Goal: Task Accomplishment & Management: Manage account settings

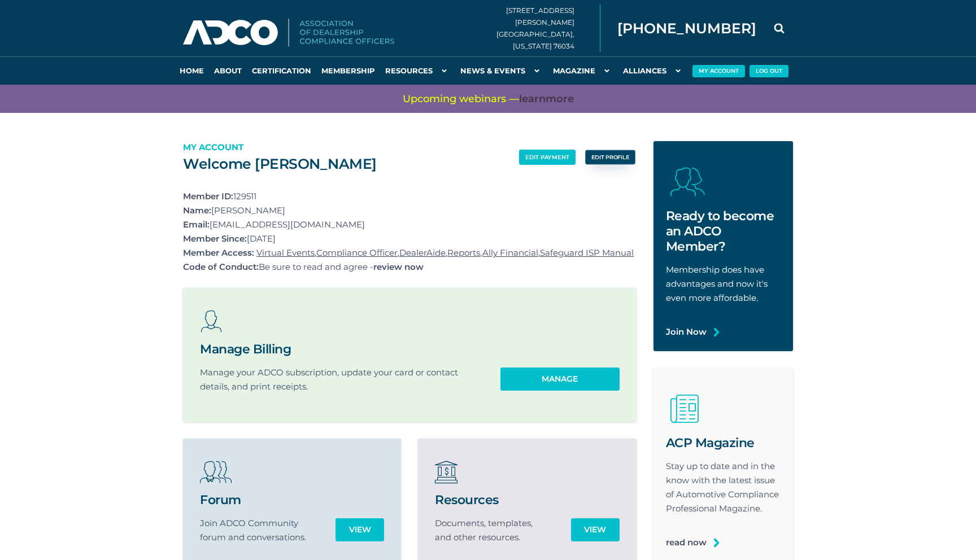
click at [611, 156] on link "edit profile" at bounding box center [610, 157] width 50 height 15
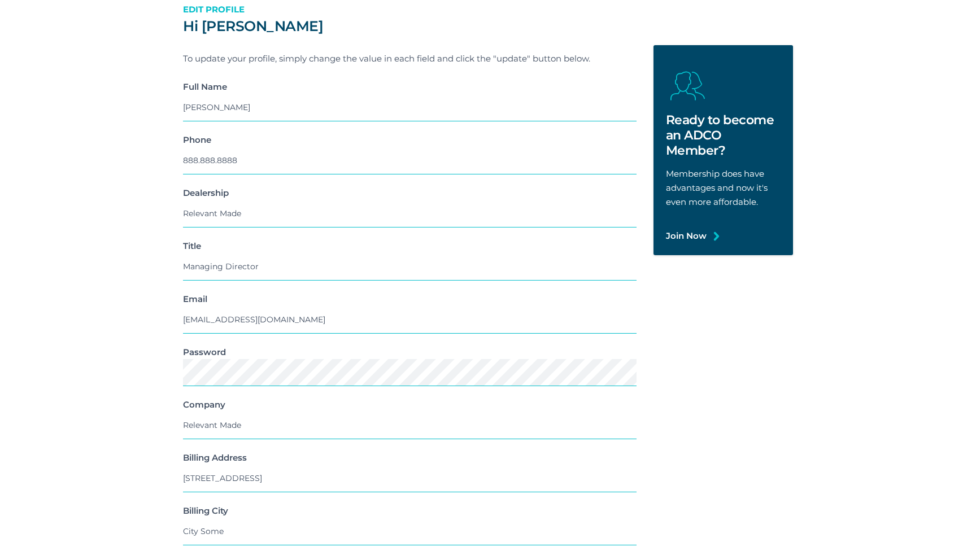
scroll to position [110, 0]
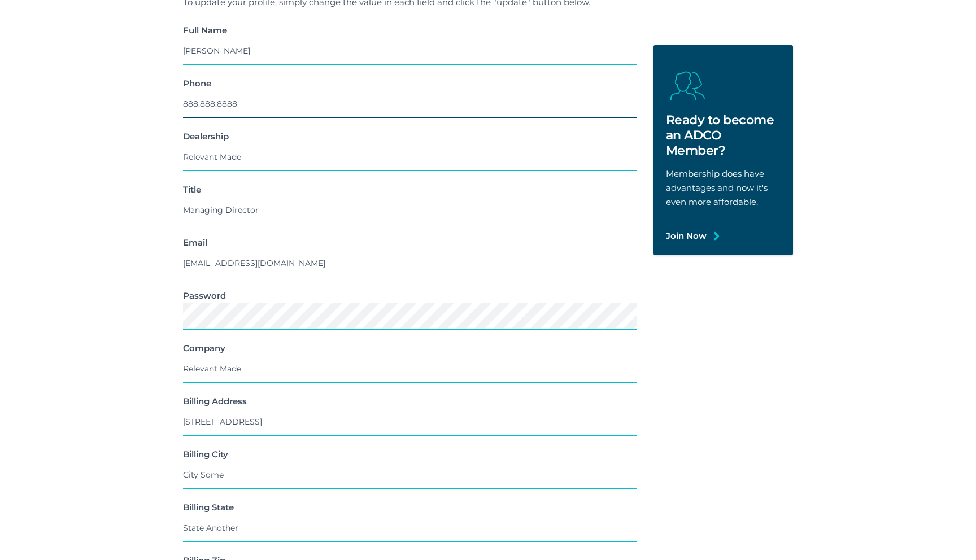
drag, startPoint x: 242, startPoint y: 160, endPoint x: 178, endPoint y: 160, distance: 64.4
click at [178, 129] on div "Phone [PHONE_NUMBER]" at bounding box center [410, 102] width 471 height 53
click at [119, 246] on section "Hi [PERSON_NAME] Edit Profile To update your profile, simply change the value i…" at bounding box center [488, 303] width 976 height 768
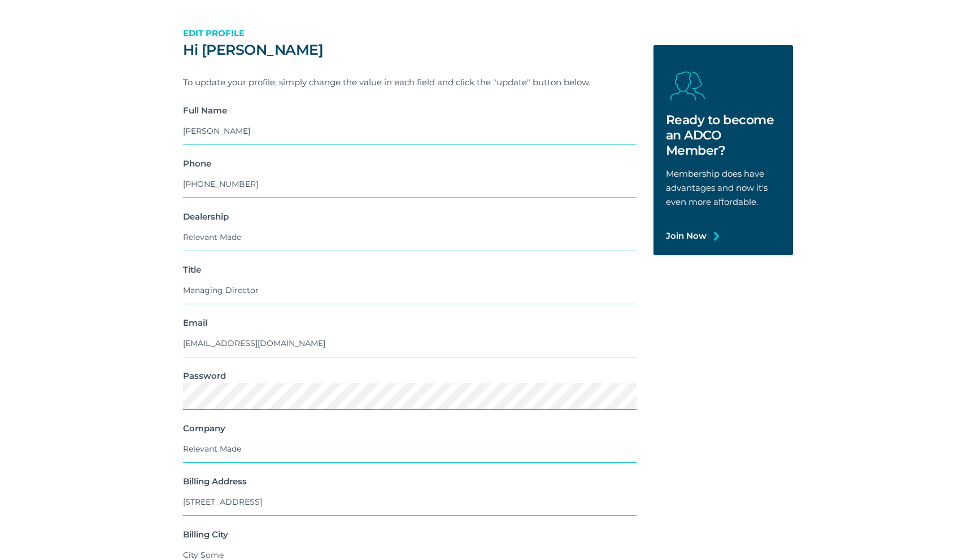
scroll to position [86, 0]
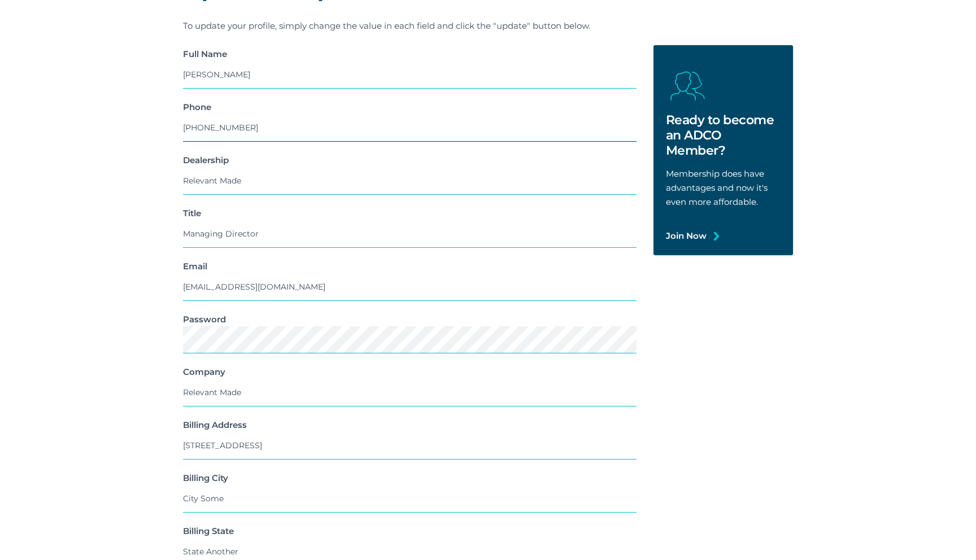
drag, startPoint x: 250, startPoint y: 181, endPoint x: 159, endPoint y: 181, distance: 90.4
click at [159, 181] on section "Hi DJ Lesniak Edit Profile To update your profile, simply change the value in e…" at bounding box center [488, 326] width 976 height 768
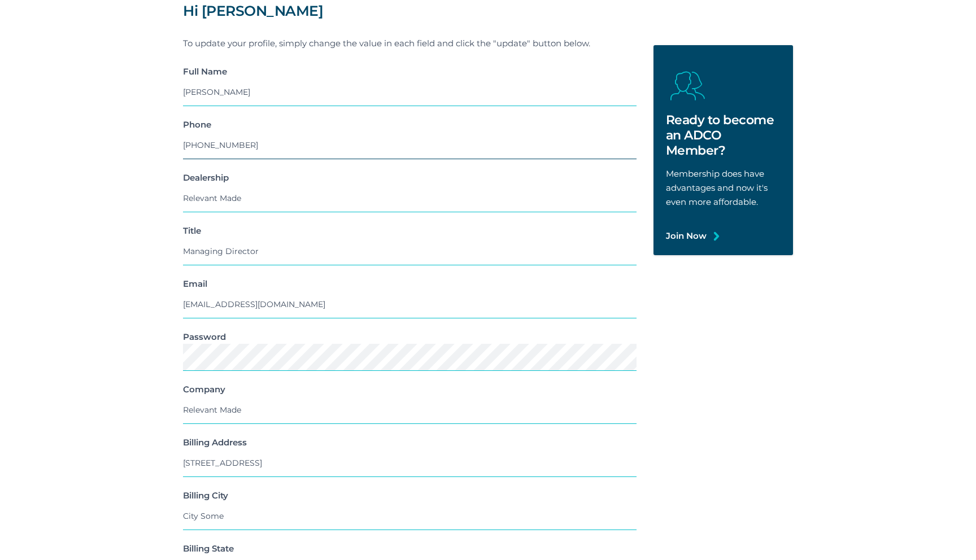
type input "(888) 888-8888"
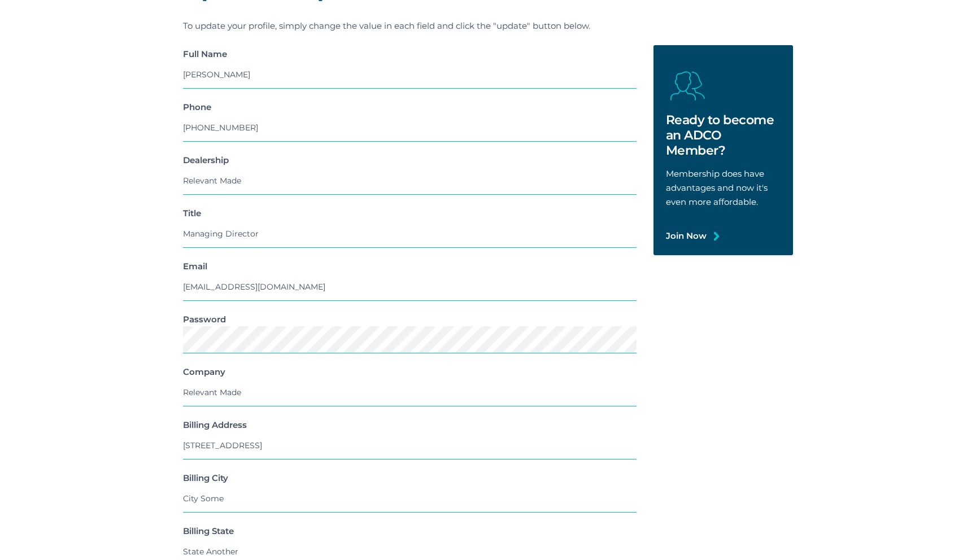
click at [104, 220] on section "Hi DJ Lesniak Edit Profile To update your profile, simply change the value in e…" at bounding box center [488, 326] width 976 height 768
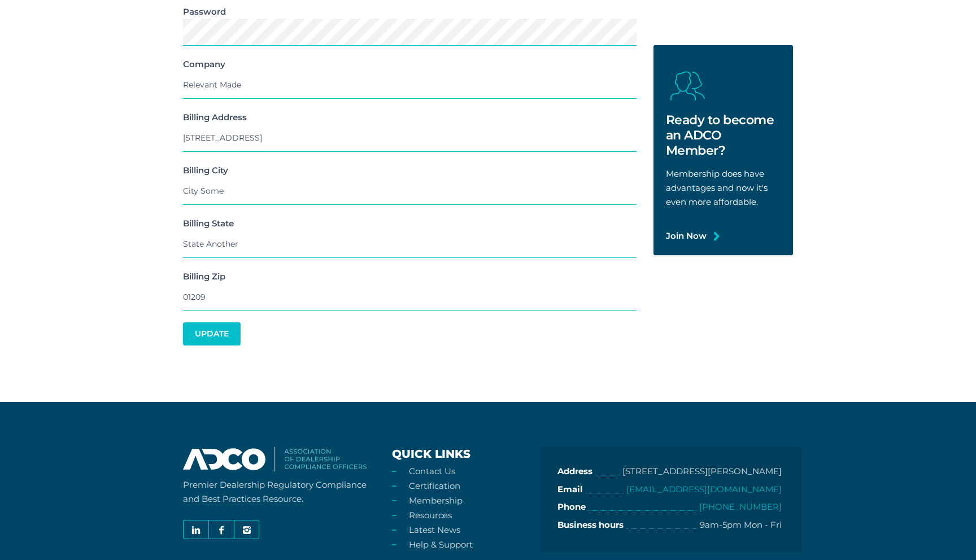
scroll to position [401, 0]
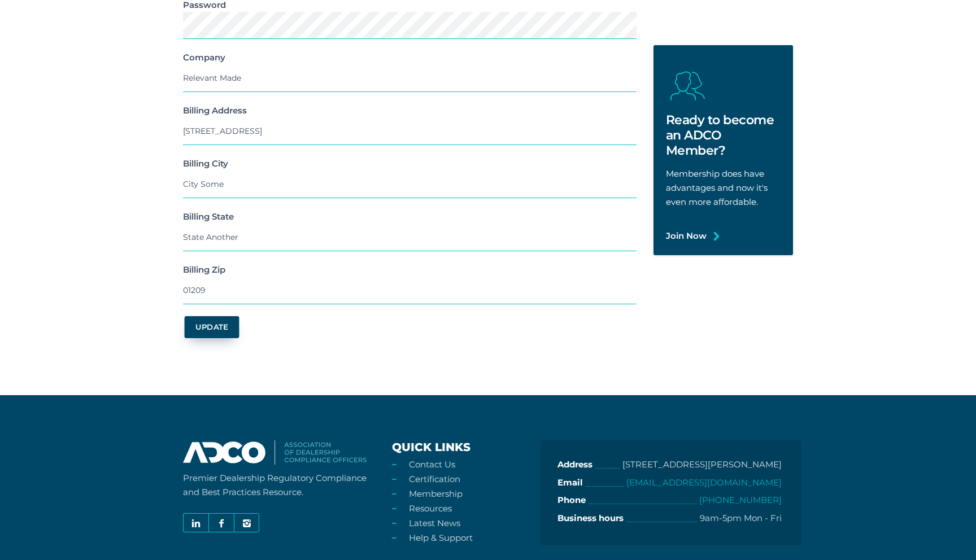
click at [216, 321] on button "Update" at bounding box center [212, 327] width 55 height 22
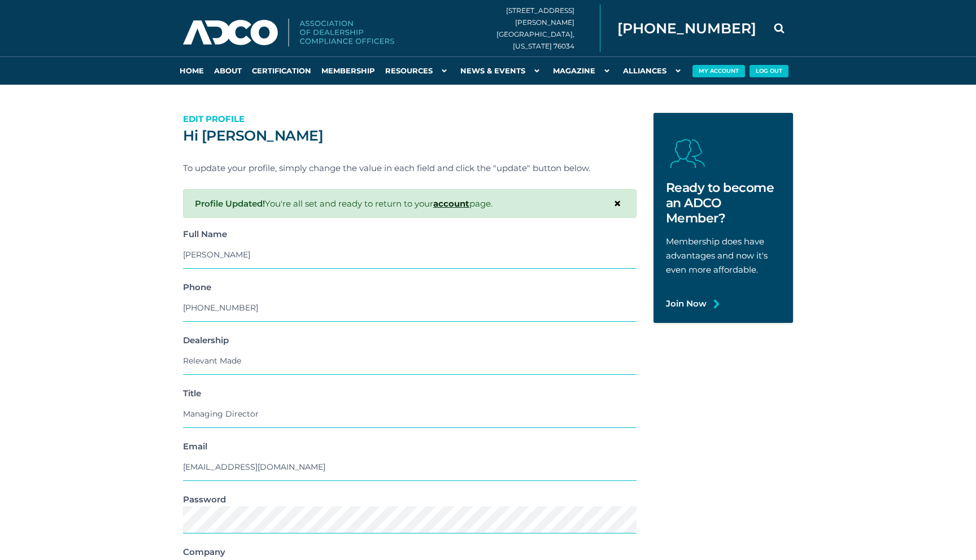
click at [617, 205] on span "×" at bounding box center [618, 203] width 8 height 16
click at [458, 202] on link "account" at bounding box center [451, 203] width 36 height 11
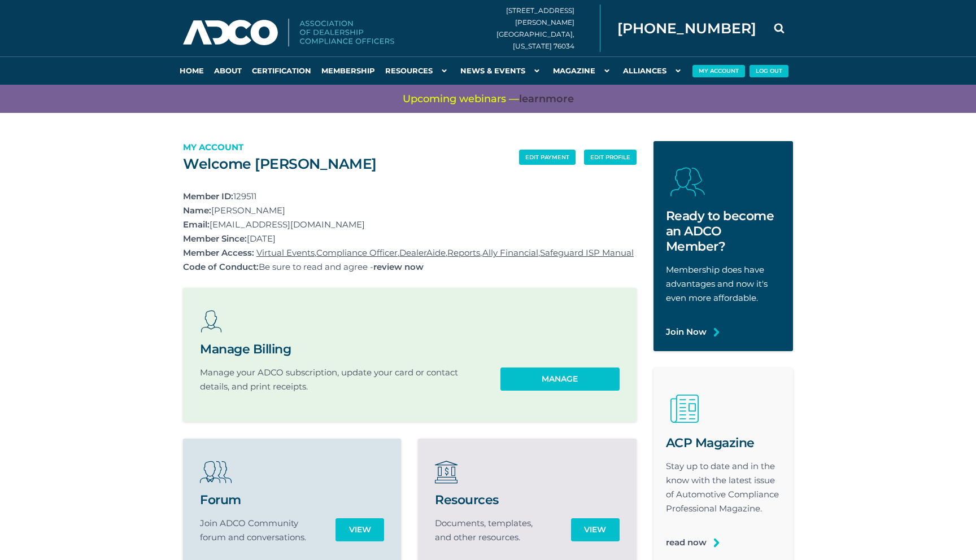
click at [804, 67] on div "Home About Certification Membership Resources AutoMoto HR [GEOGRAPHIC_DATA] Com…" at bounding box center [488, 70] width 644 height 28
click at [864, 205] on section "edit payment edit profile Welcome [PERSON_NAME] My Account Member ID: 129511 Na…" at bounding box center [488, 446] width 976 height 667
